Goal: Transaction & Acquisition: Book appointment/travel/reservation

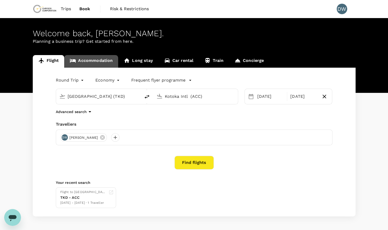
click at [88, 62] on link "Accommodation" at bounding box center [91, 61] width 54 height 13
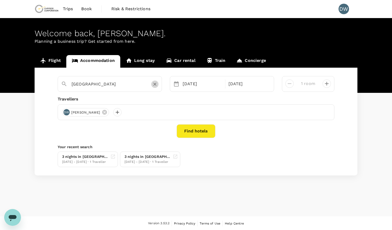
click at [154, 87] on button "Clear" at bounding box center [154, 83] width 7 height 7
click at [119, 82] on input "text" at bounding box center [107, 84] width 72 height 8
type input "Tema"
click at [190, 130] on button "Find hotels" at bounding box center [195, 131] width 39 height 14
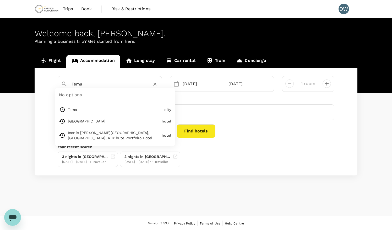
click at [101, 86] on input "Tema" at bounding box center [107, 84] width 72 height 8
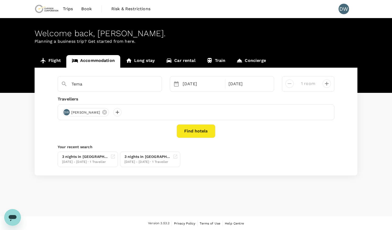
type input "[GEOGRAPHIC_DATA]"
click at [192, 132] on button "Find hotels" at bounding box center [195, 131] width 39 height 14
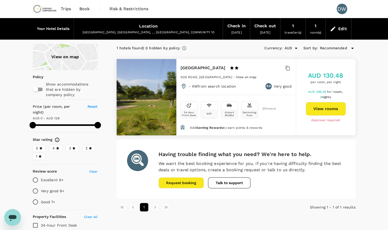
type input "128"
click at [329, 108] on button "View rooms" at bounding box center [326, 109] width 40 height 14
click at [379, 88] on div "View on map Policy Show accommodations that are hidden by company policy Price …" at bounding box center [194, 173] width 388 height 259
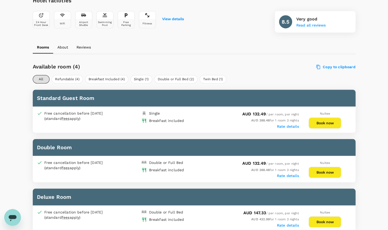
scroll to position [197, 0]
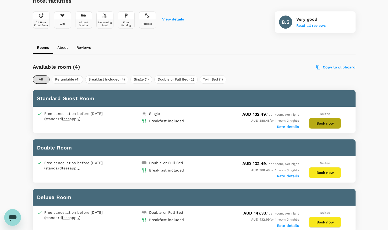
click at [326, 122] on button "Book now" at bounding box center [324, 123] width 32 height 11
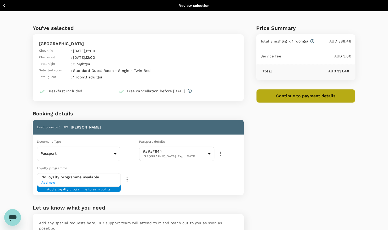
click at [314, 95] on button "Continue to payment details" at bounding box center [305, 96] width 99 height 14
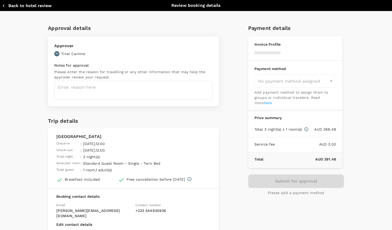
type input "9c4289b1-14a3-4119-8736-521306e5ca8f"
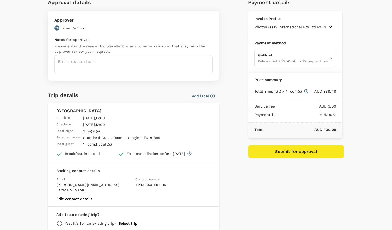
scroll to position [30, 0]
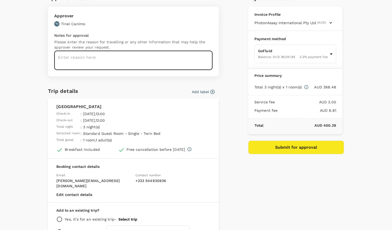
click at [68, 59] on textarea at bounding box center [133, 60] width 158 height 19
type textarea "For defensive driving in Tema"
click at [212, 91] on icon "button" at bounding box center [212, 91] width 5 height 5
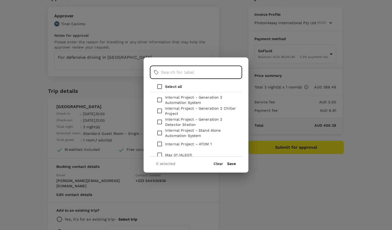
click at [184, 71] on input "text" at bounding box center [201, 72] width 81 height 13
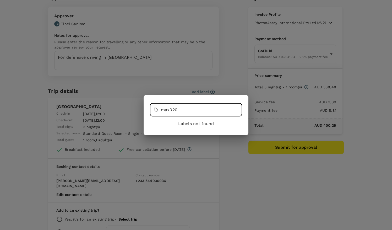
click at [185, 111] on input "max020" at bounding box center [201, 109] width 81 height 13
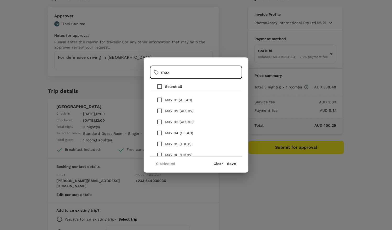
type input "max"
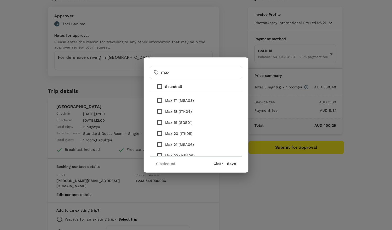
scroll to position [178, 0]
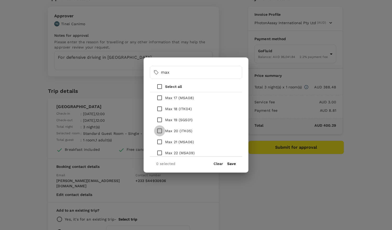
click at [159, 131] on input "checkbox" at bounding box center [159, 130] width 11 height 11
checkbox input "true"
click at [231, 163] on button "Save" at bounding box center [231, 163] width 9 height 4
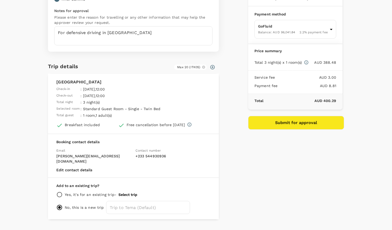
scroll to position [61, 0]
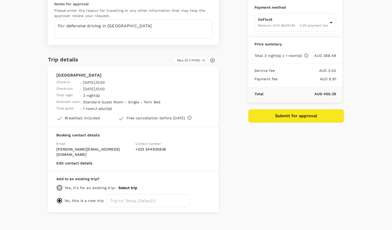
click at [59, 184] on input "radio" at bounding box center [59, 187] width 6 height 6
radio input "true"
radio input "false"
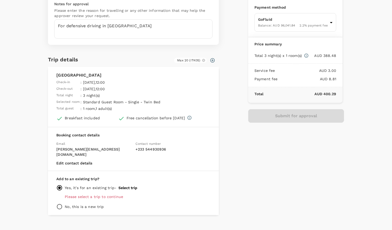
click at [126, 185] on button "Select trip" at bounding box center [127, 187] width 19 height 4
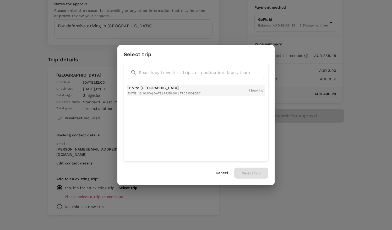
click at [190, 93] on span "2025-10-19 16:10:00 - 2025-10-22 14:50:00 | TR2510095501" at bounding box center [164, 93] width 75 height 4
click at [247, 172] on button "Select trip" at bounding box center [251, 172] width 34 height 11
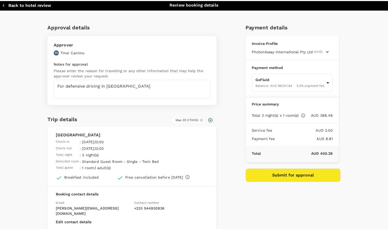
scroll to position [0, 0]
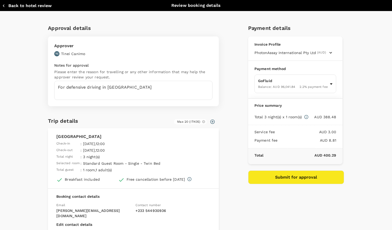
click at [3, 6] on icon "button" at bounding box center [3, 5] width 5 height 5
type input "9c4289b1-14a3-4119-8736-521306e5ca8f"
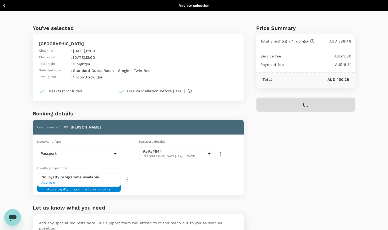
click at [3, 6] on icon "button" at bounding box center [4, 5] width 7 height 7
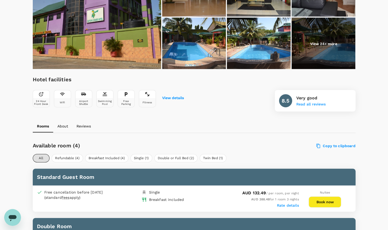
scroll to position [197, 0]
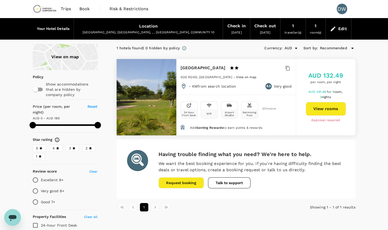
type input "159"
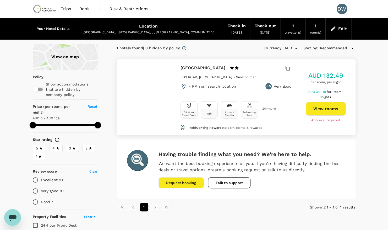
type input "159"
